Goal: Task Accomplishment & Management: Use online tool/utility

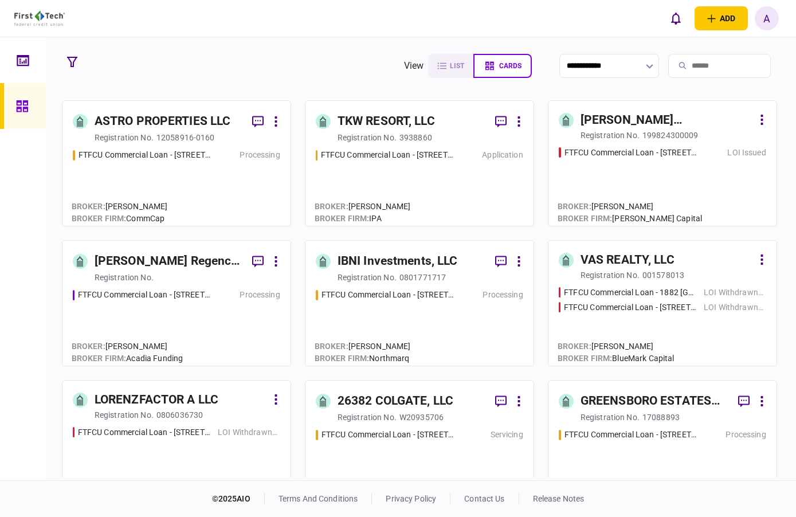
click at [684, 65] on input "search" at bounding box center [719, 66] width 103 height 24
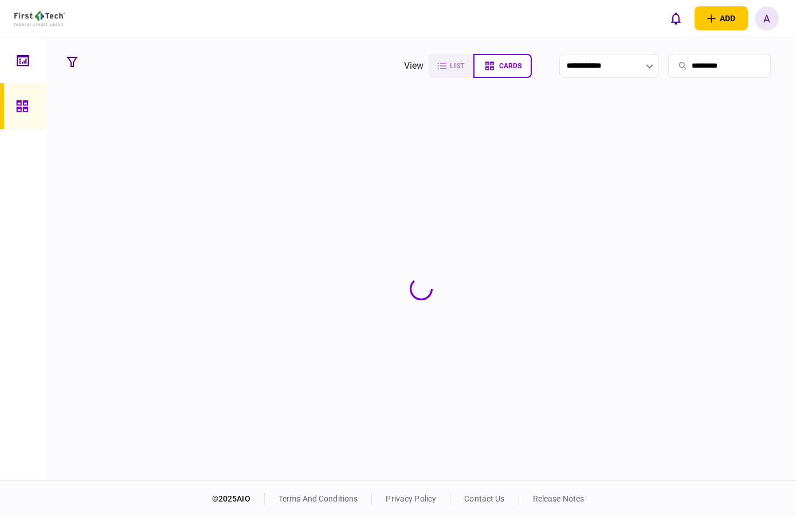
type input "*********"
click at [147, 131] on section at bounding box center [421, 288] width 718 height 377
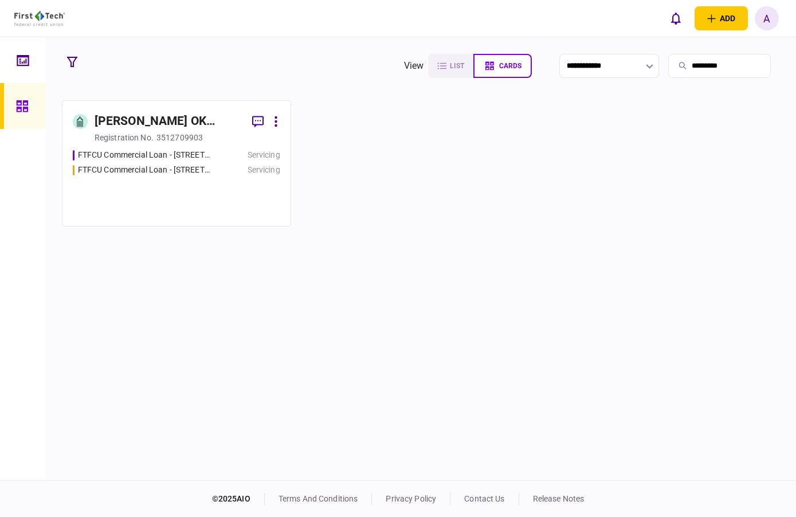
click at [169, 124] on div "[PERSON_NAME] OK PARTNERS LLC" at bounding box center [169, 121] width 148 height 18
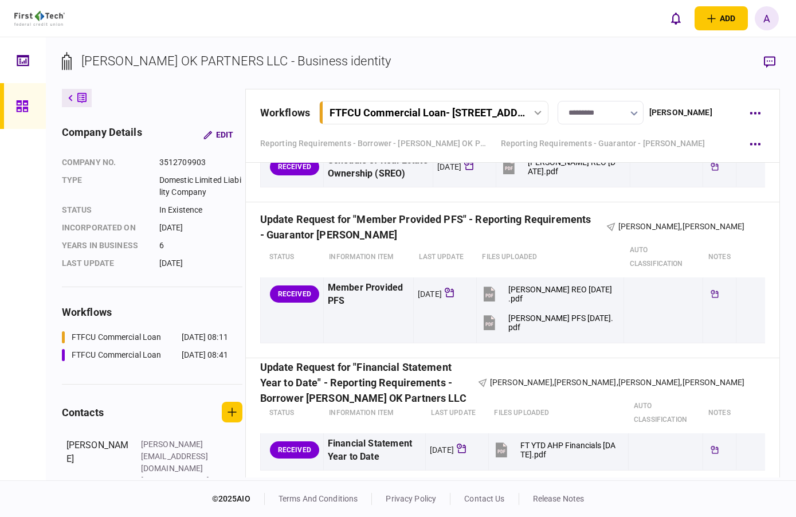
scroll to position [2177, 0]
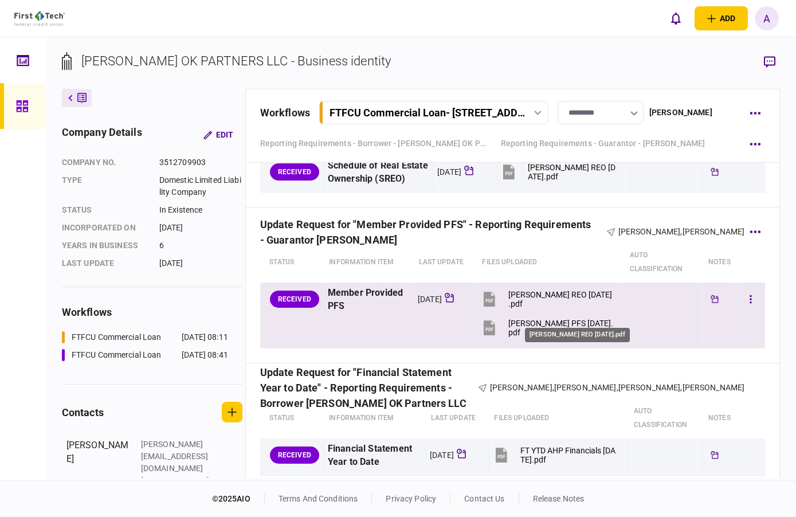
click at [553, 308] on div "[PERSON_NAME] REO [DATE].pdf" at bounding box center [560, 299] width 105 height 18
click at [556, 337] on div "[PERSON_NAME] PFS [DATE].pdf" at bounding box center [560, 328] width 105 height 18
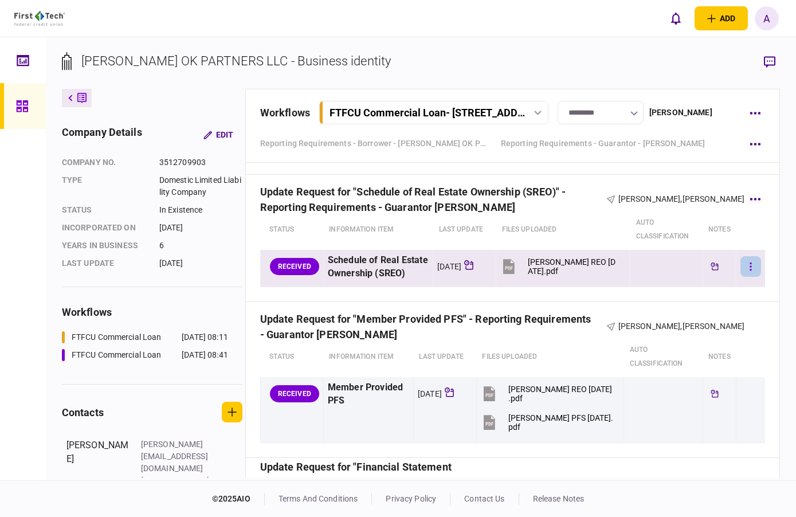
scroll to position [2063, 0]
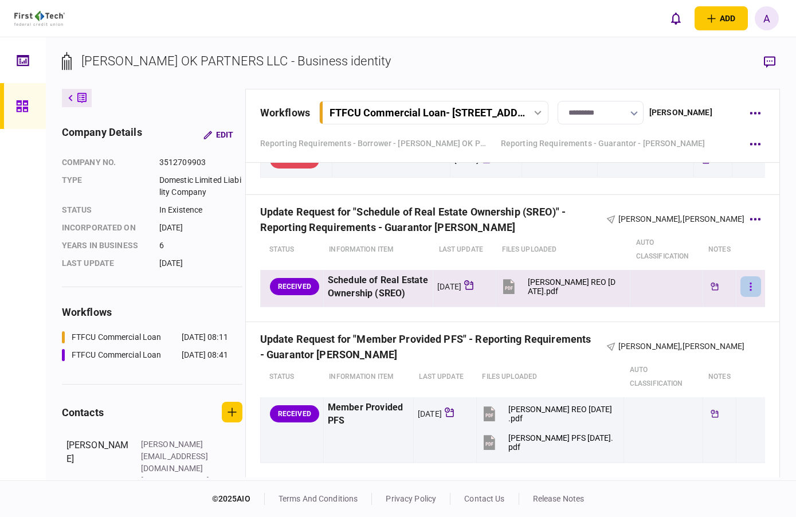
click at [750, 290] on icon "button" at bounding box center [751, 286] width 2 height 8
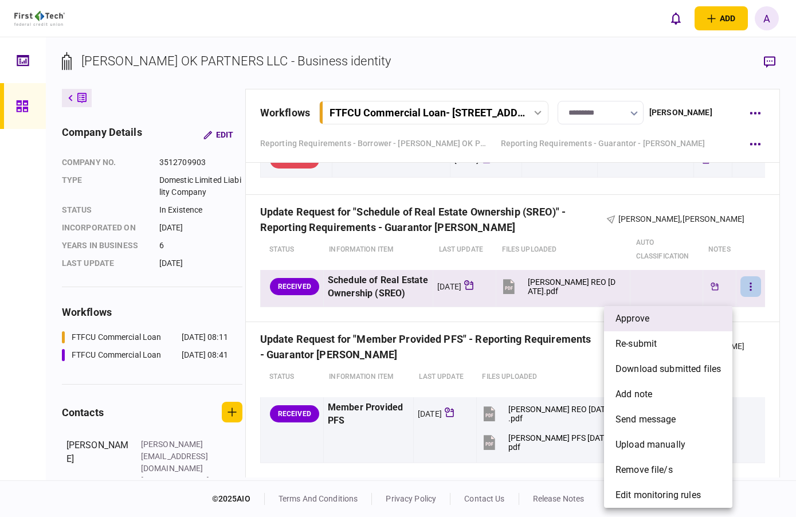
click at [626, 318] on span "approve" at bounding box center [632, 319] width 34 height 14
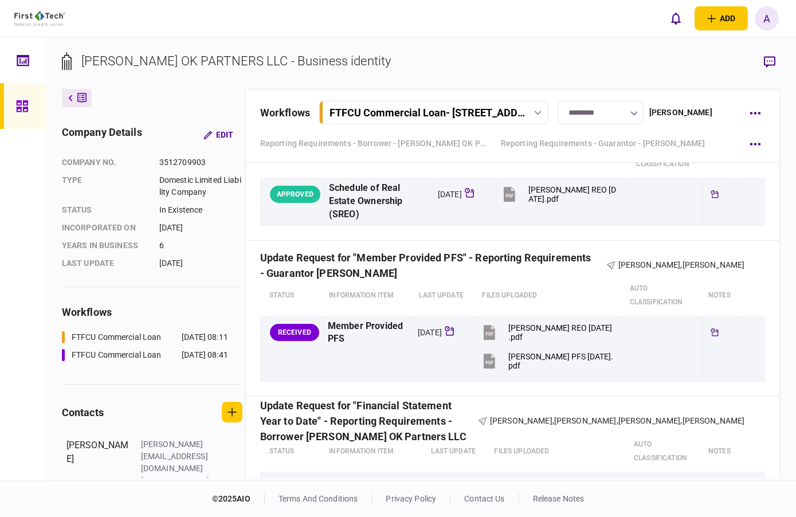
scroll to position [2177, 0]
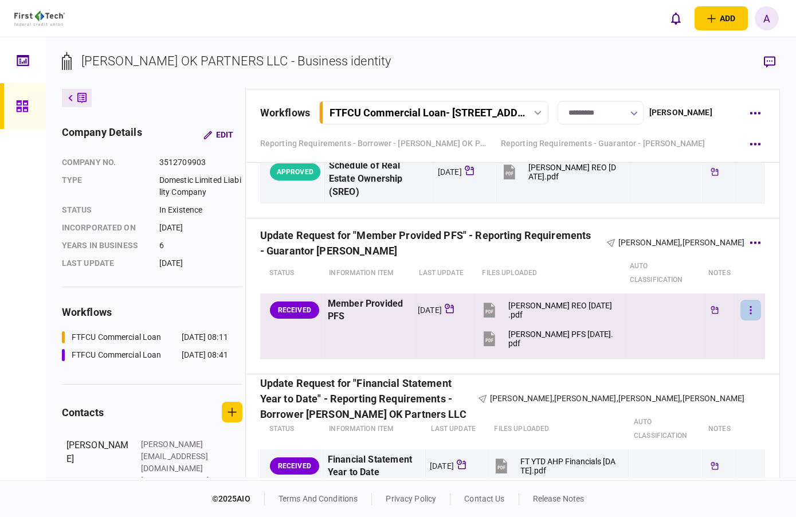
click at [740, 311] on button "button" at bounding box center [750, 310] width 21 height 21
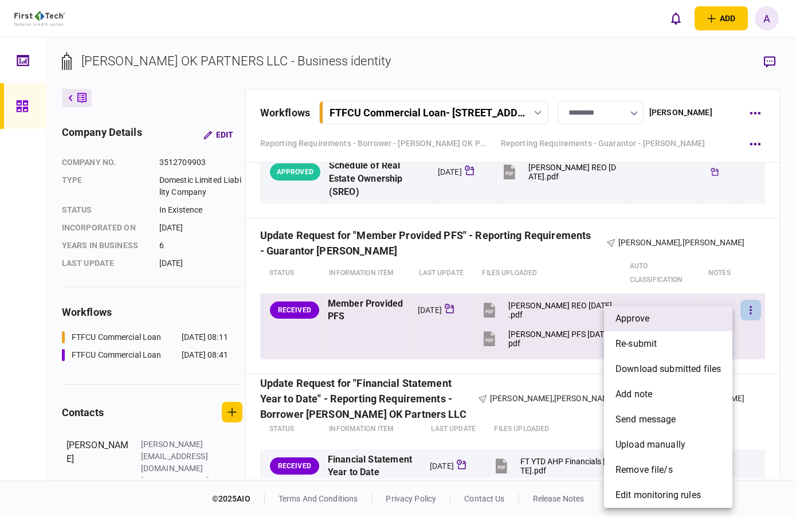
click at [645, 319] on span "approve" at bounding box center [632, 319] width 34 height 14
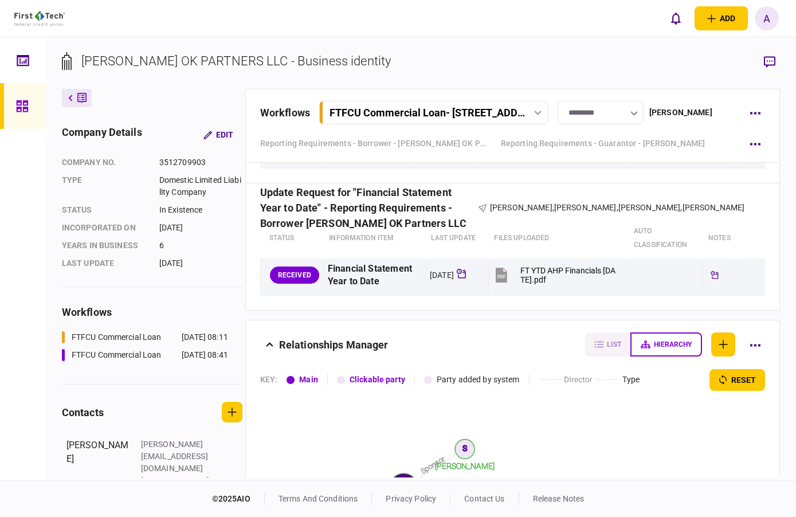
scroll to position [2349, 0]
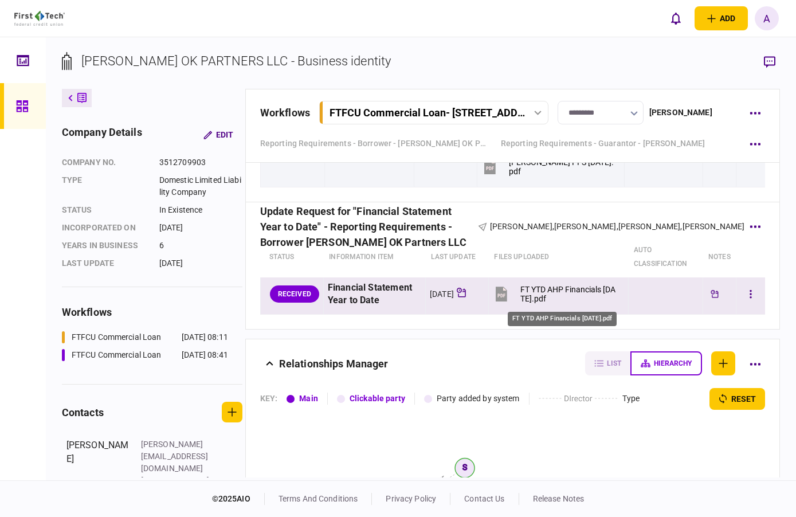
click at [536, 290] on div "FT YTD AHP Financials [DATE].pdf" at bounding box center [569, 294] width 98 height 18
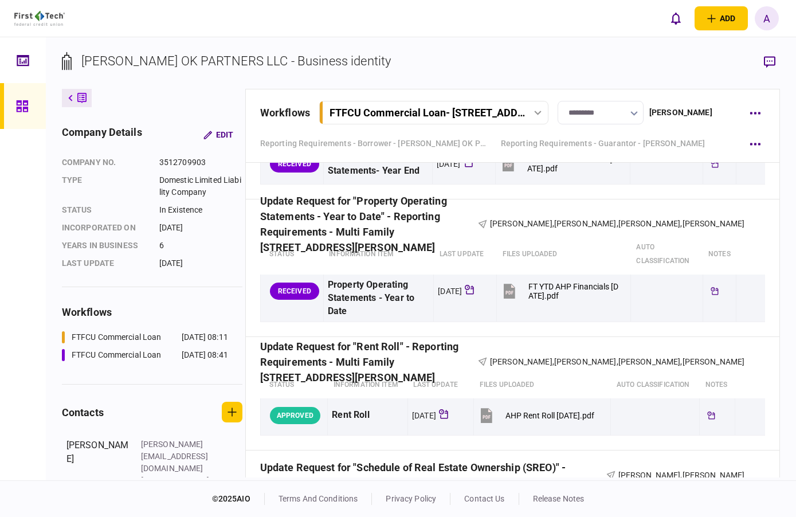
scroll to position [1318, 0]
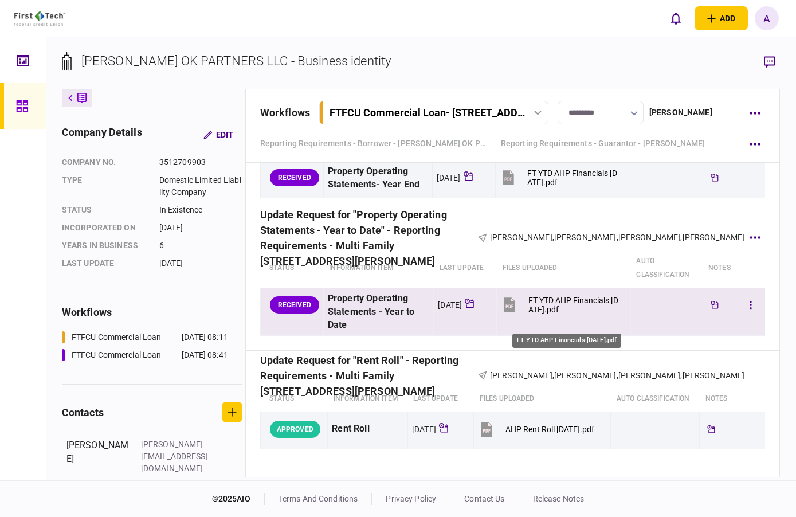
click at [545, 309] on div "FT YTD AHP Financials [DATE].pdf" at bounding box center [574, 305] width 92 height 18
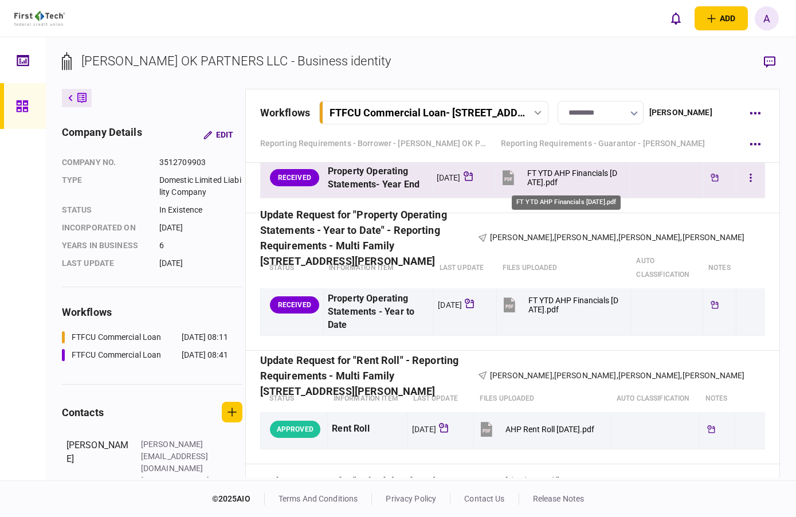
click at [546, 178] on div "FT YTD AHP Financials [DATE].pdf" at bounding box center [573, 177] width 93 height 18
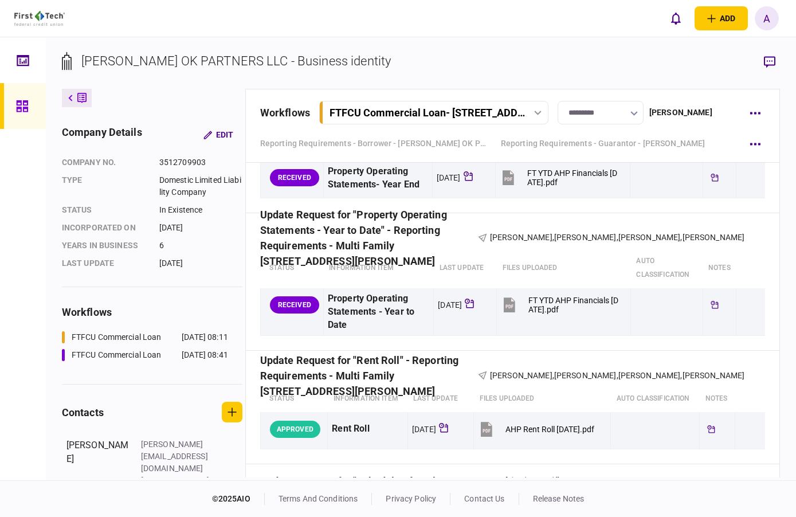
click at [6, 472] on div at bounding box center [23, 258] width 46 height 443
